Goal: Information Seeking & Learning: Compare options

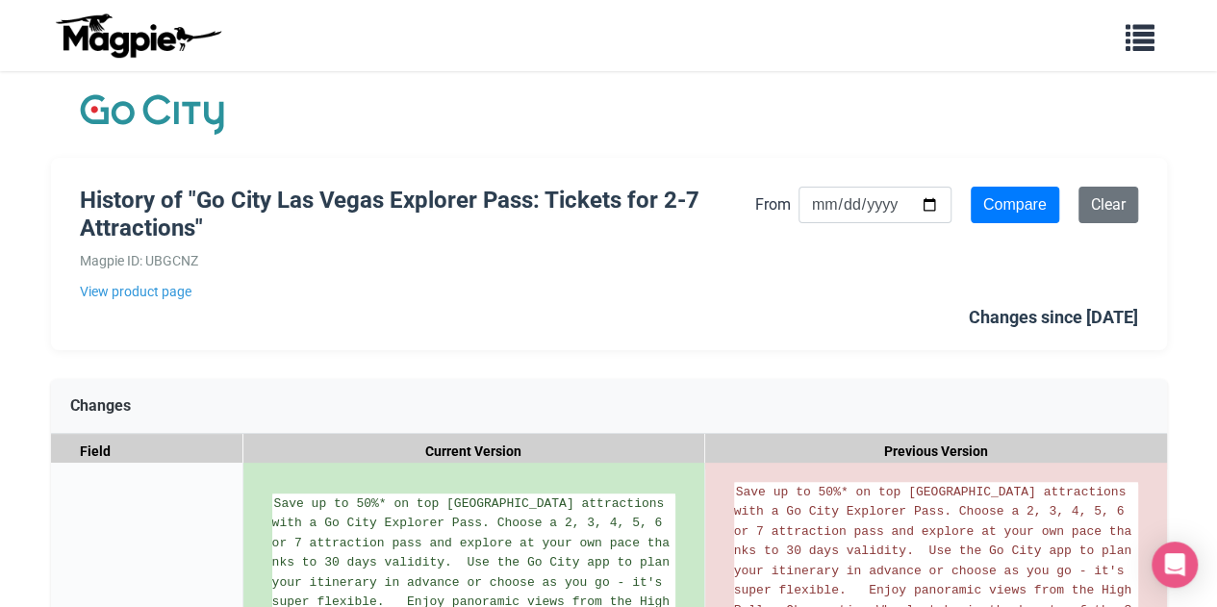
drag, startPoint x: 630, startPoint y: 206, endPoint x: 594, endPoint y: 205, distance: 36.6
click at [601, 205] on h1 "History of "Go City Las Vegas Explorer Pass: Tickets for 2-7 Attractions"" at bounding box center [418, 215] width 676 height 56
click at [594, 205] on h1 "History of "Go City Las Vegas Explorer Pass: Tickets for 2-7 Attractions"" at bounding box center [418, 215] width 676 height 56
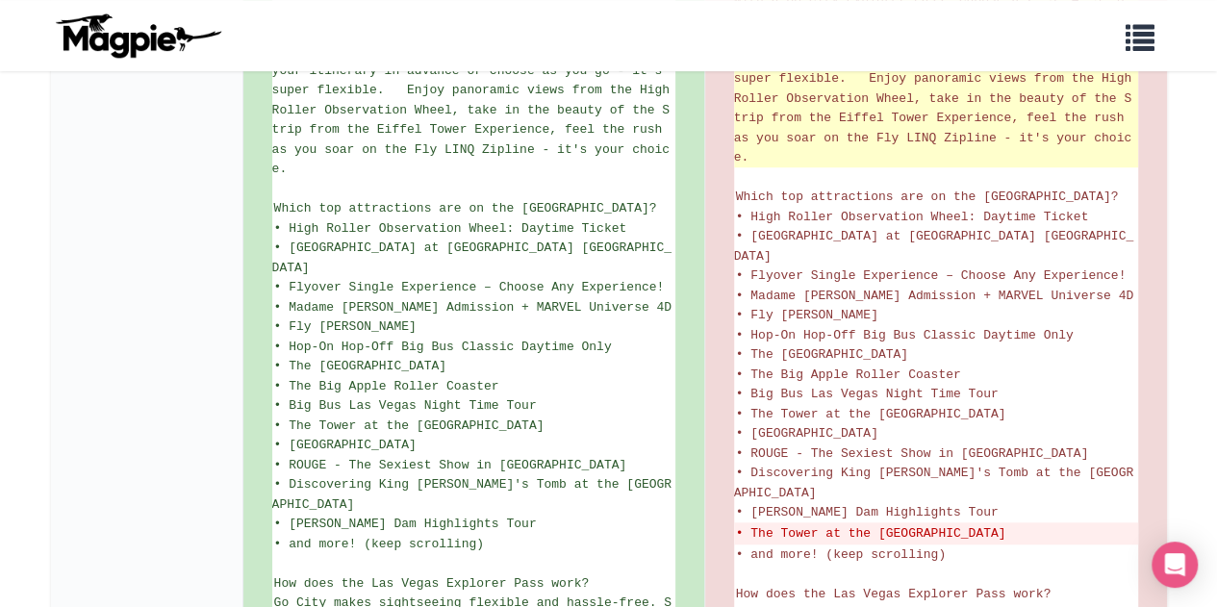
scroll to position [577, 0]
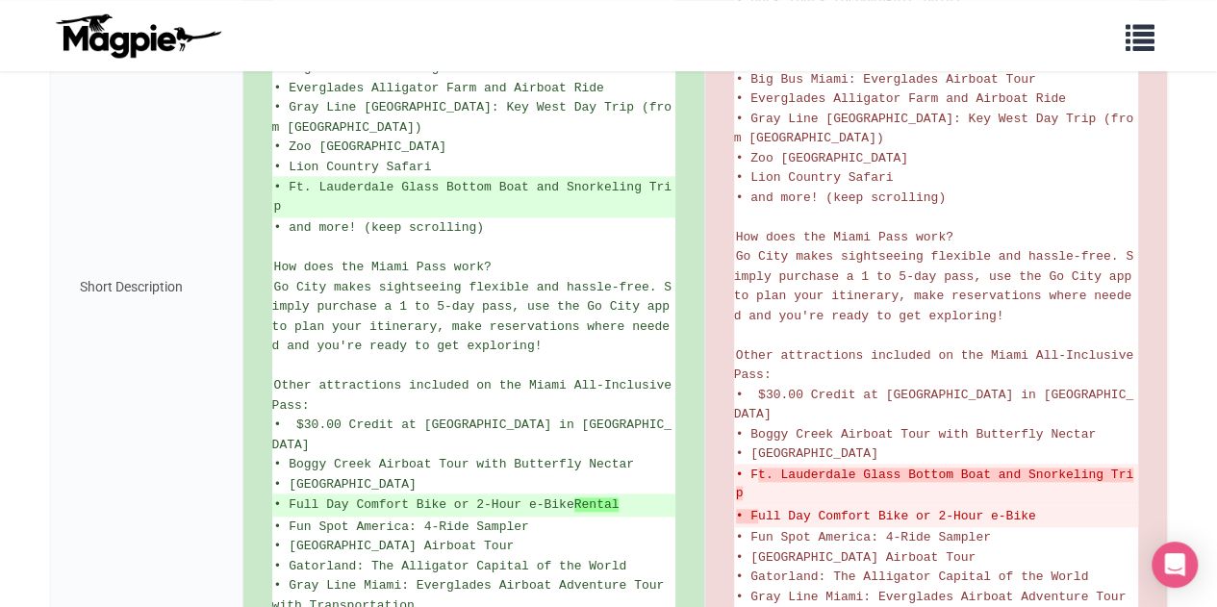
scroll to position [866, 0]
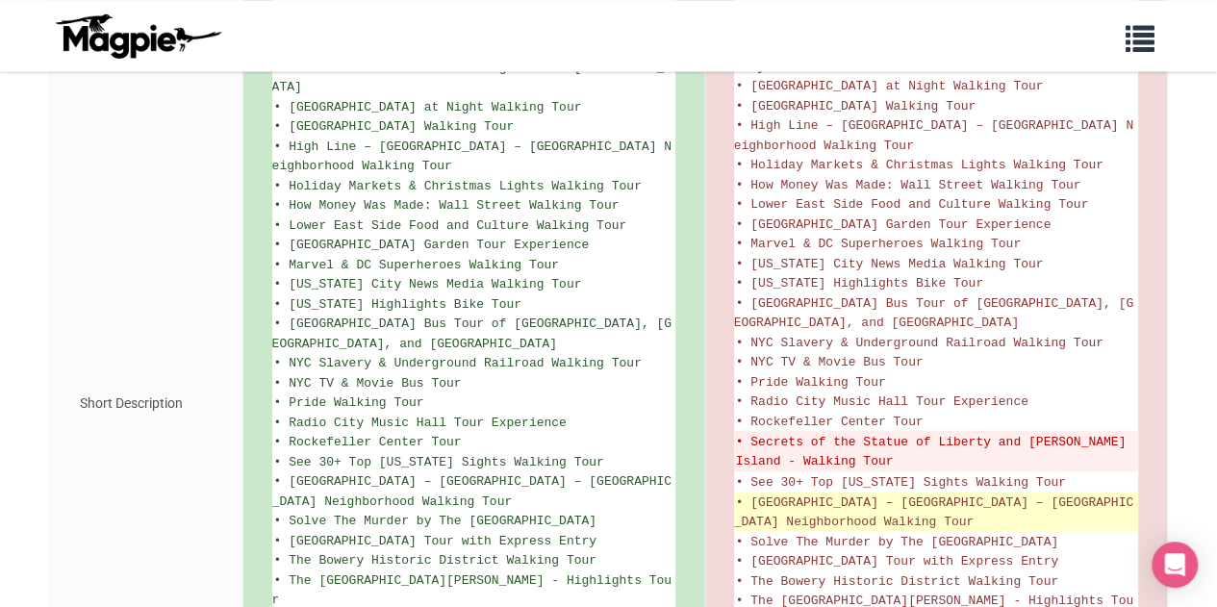
scroll to position [1925, 0]
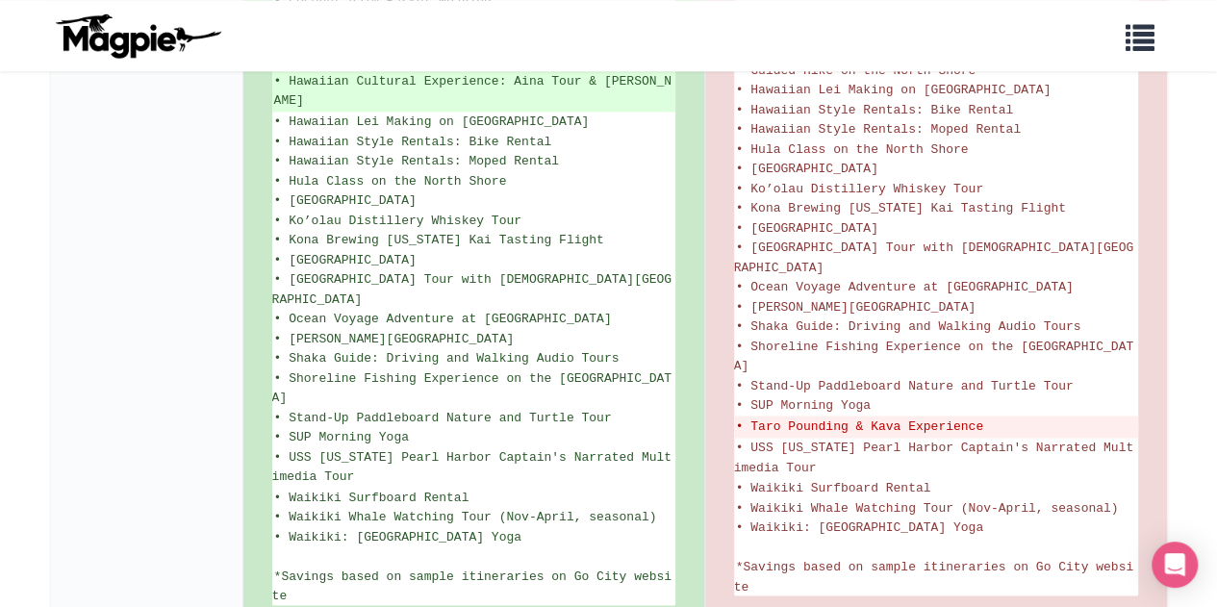
scroll to position [1226, 0]
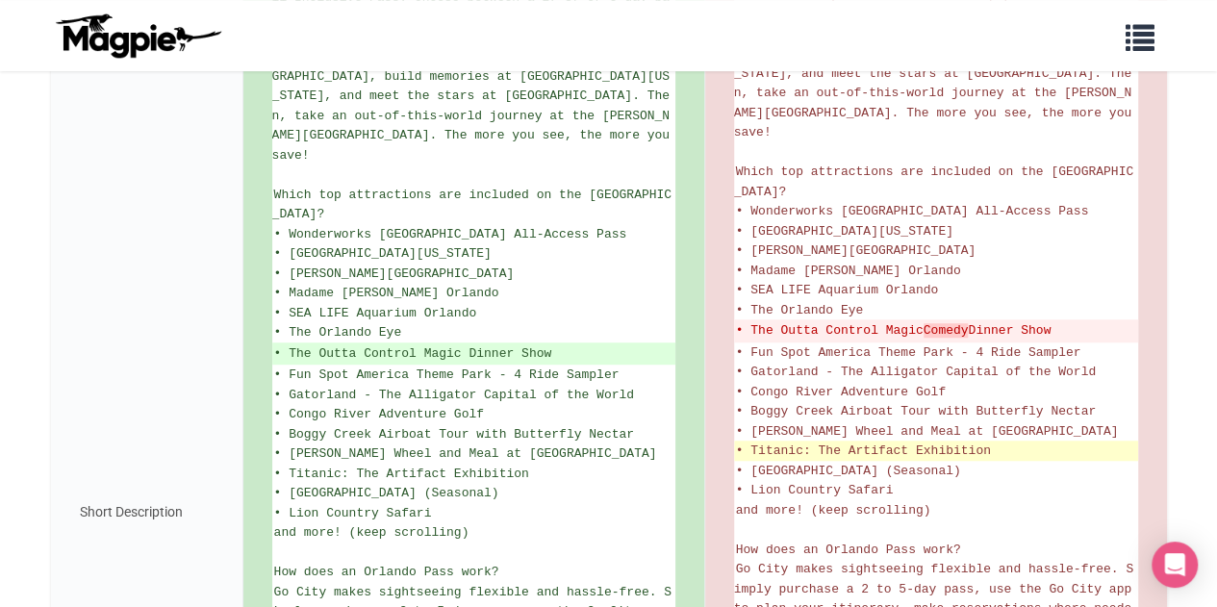
scroll to position [674, 0]
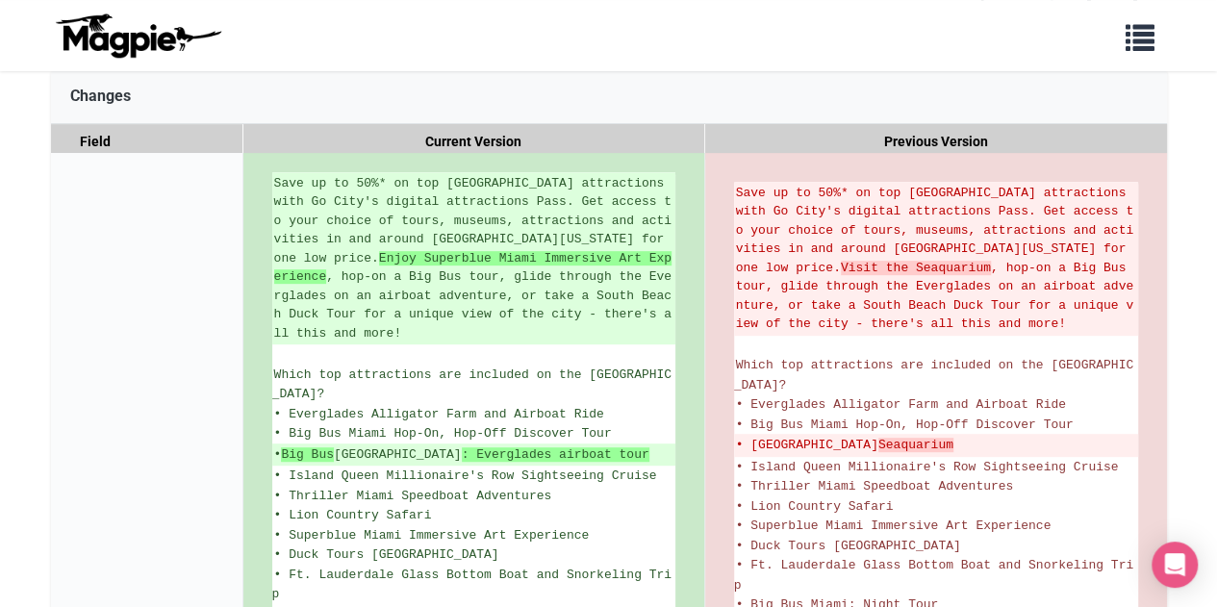
scroll to position [481, 0]
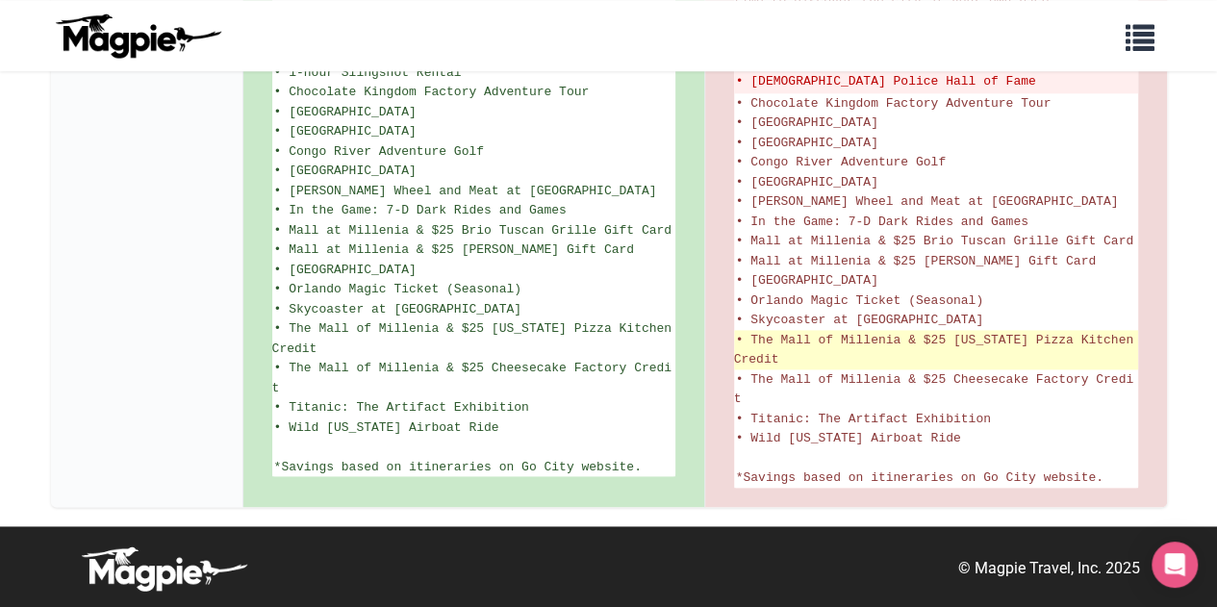
scroll to position [888, 0]
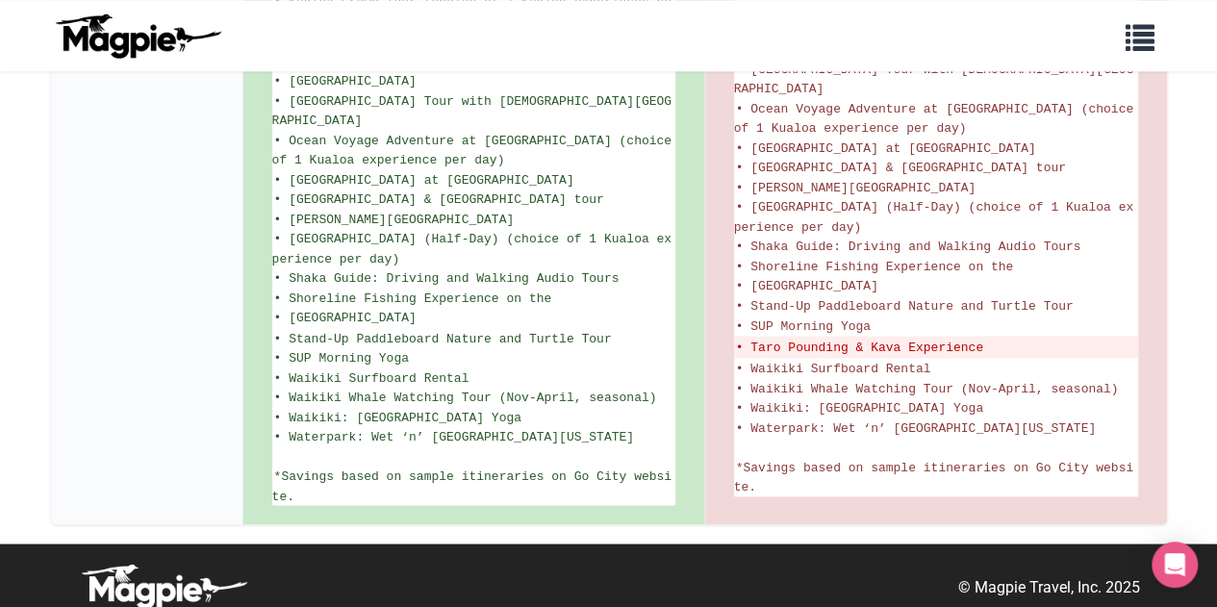
scroll to position [1499, 0]
